Goal: Navigation & Orientation: Understand site structure

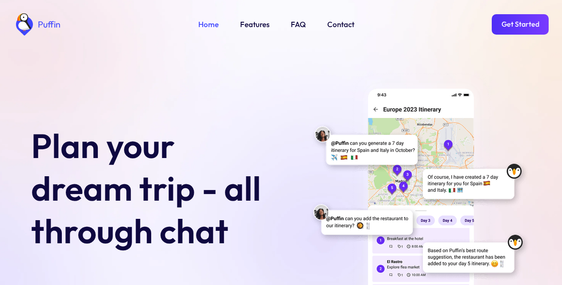
click at [519, 26] on link "Get Started" at bounding box center [520, 24] width 57 height 20
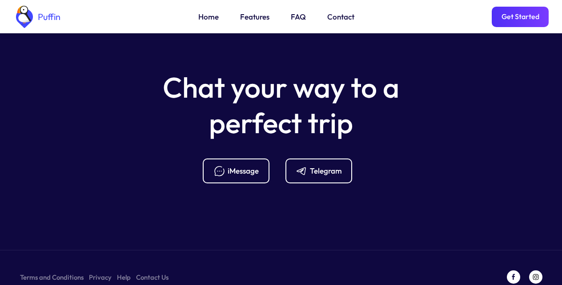
scroll to position [3523, 0]
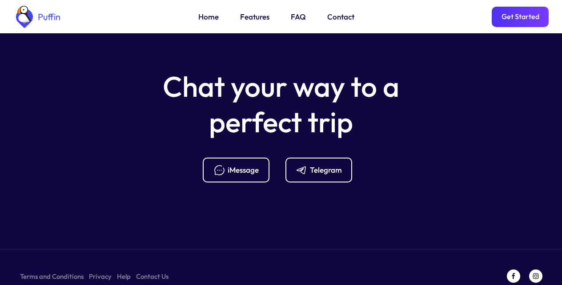
click at [317, 165] on div "Telegram" at bounding box center [326, 170] width 32 height 10
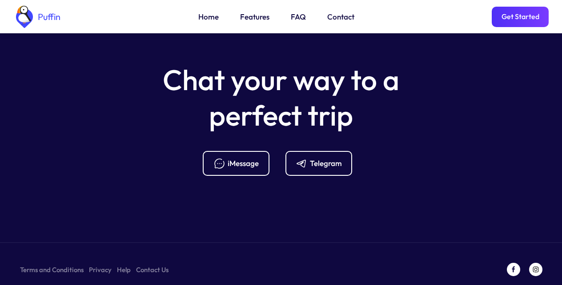
scroll to position [3530, 0]
click at [296, 19] on link "FAQ" at bounding box center [298, 17] width 15 height 12
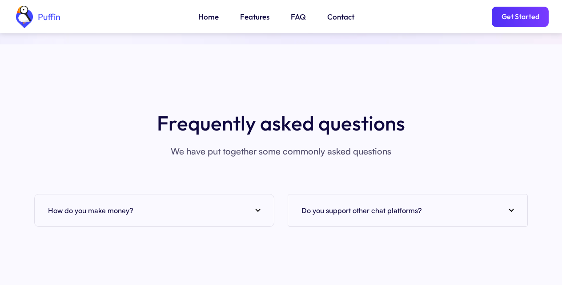
scroll to position [3403, 0]
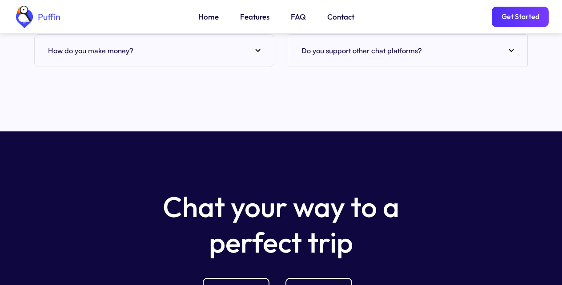
click at [256, 44] on div "How do you make money?" at bounding box center [154, 50] width 212 height 13
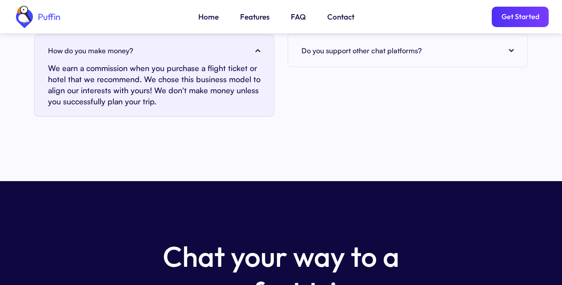
click at [339, 19] on link "Contact" at bounding box center [340, 17] width 27 height 12
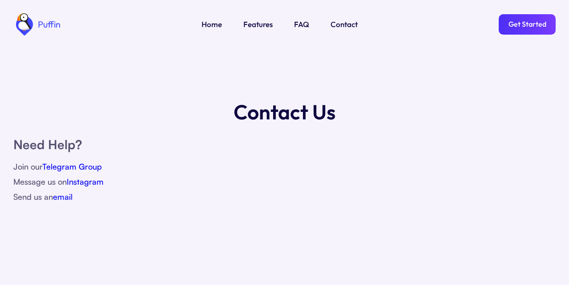
click at [526, 25] on link "Get Started" at bounding box center [526, 24] width 57 height 20
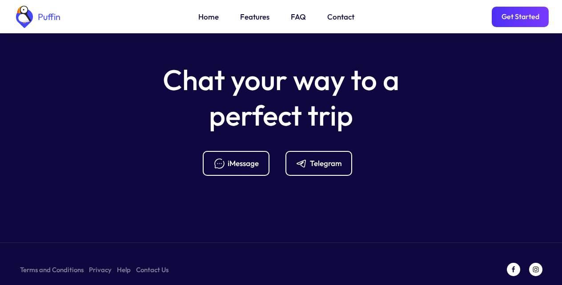
scroll to position [3530, 0]
click at [48, 264] on link "Terms and Conditions" at bounding box center [52, 269] width 64 height 11
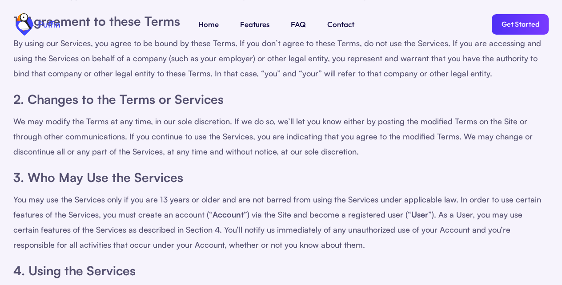
scroll to position [320, 0]
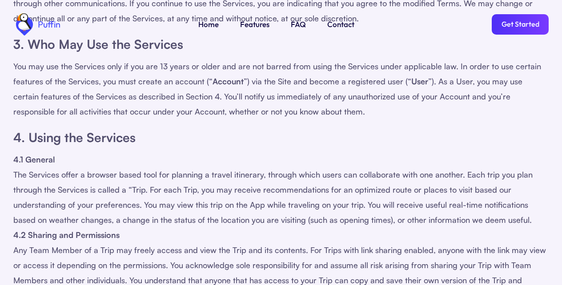
click at [519, 26] on link "Get Started" at bounding box center [520, 24] width 57 height 20
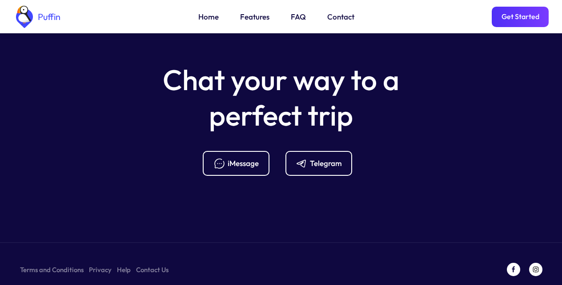
scroll to position [3530, 0]
